Goal: Information Seeking & Learning: Learn about a topic

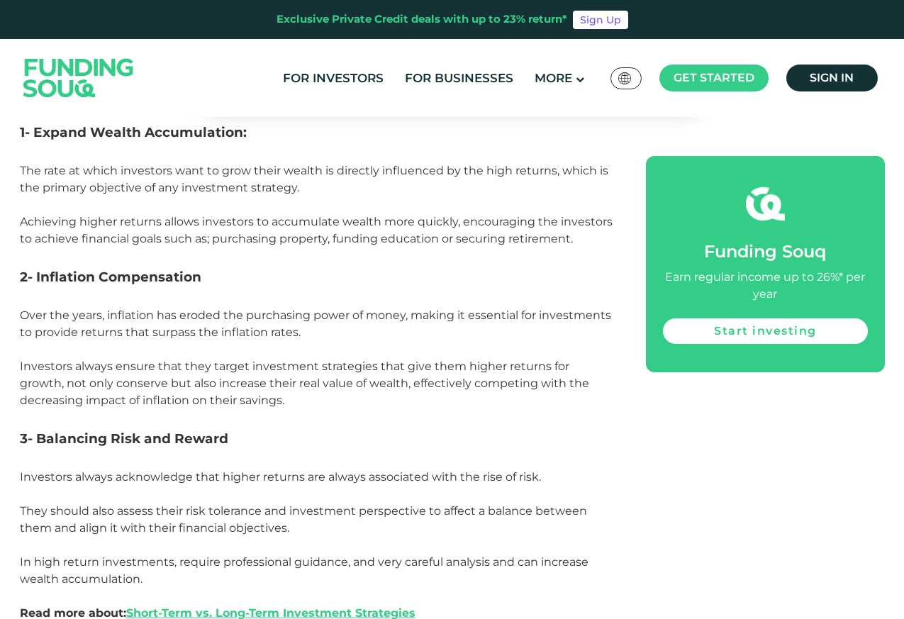
scroll to position [1192, 0]
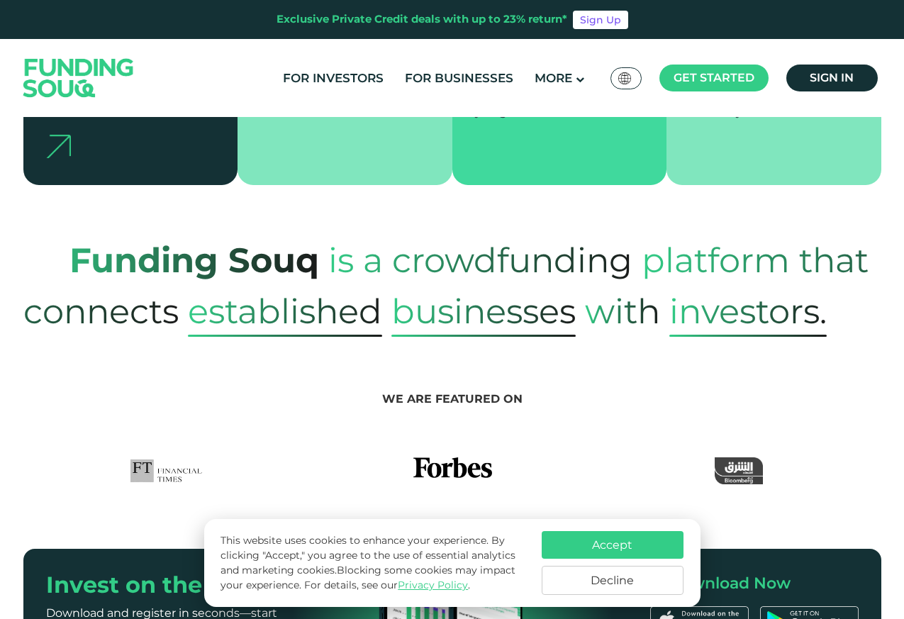
scroll to position [596, 0]
